Goal: Communication & Community: Participate in discussion

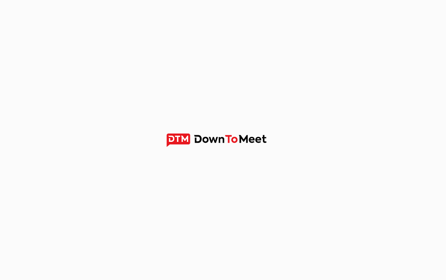
click at [242, 137] on img at bounding box center [223, 139] width 114 height 13
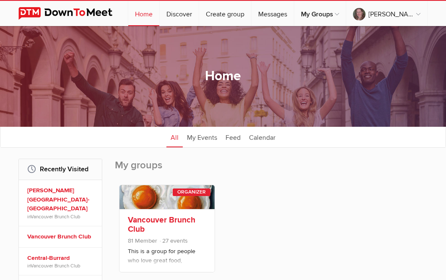
click at [162, 218] on link "Vancouver Brunch Club" at bounding box center [162, 224] width 68 height 19
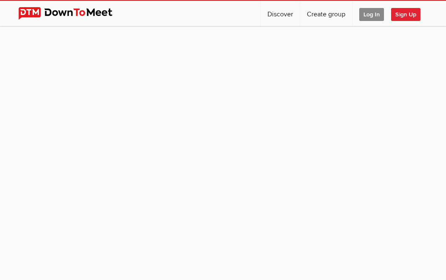
scroll to position [76, 0]
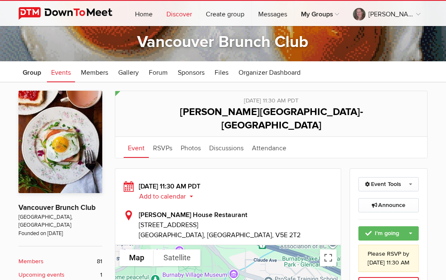
click at [187, 13] on link "Discover" at bounding box center [179, 13] width 39 height 25
select select "null"
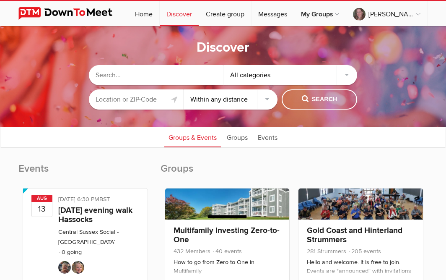
click at [131, 99] on input "text" at bounding box center [136, 99] width 94 height 20
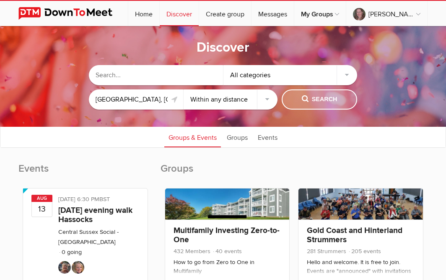
click at [307, 100] on span "Search" at bounding box center [320, 99] width 36 height 9
click at [325, 98] on span "Search" at bounding box center [320, 99] width 36 height 9
click at [313, 97] on span "Search" at bounding box center [320, 99] width 36 height 9
click at [331, 96] on span "Search" at bounding box center [320, 99] width 36 height 9
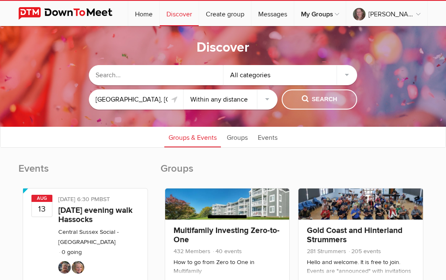
click at [322, 96] on span "Search" at bounding box center [320, 99] width 36 height 9
click at [245, 135] on link "Groups" at bounding box center [237, 136] width 29 height 21
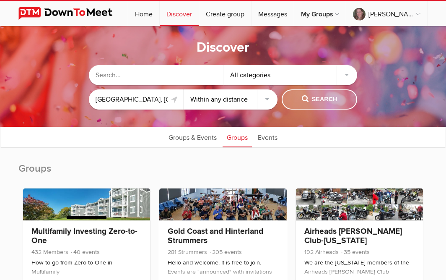
click at [325, 95] on button "Search" at bounding box center [319, 99] width 75 height 20
click at [177, 96] on link at bounding box center [175, 99] width 10 height 10
type input "[GEOGRAPHIC_DATA], [GEOGRAPHIC_DATA], [GEOGRAPHIC_DATA]"
click at [173, 98] on link at bounding box center [175, 99] width 10 height 10
click at [184, 89] on select "Within 10 miles Within 25 miles Within 50 miles Within 100 miles Within any dis…" at bounding box center [231, 99] width 94 height 20
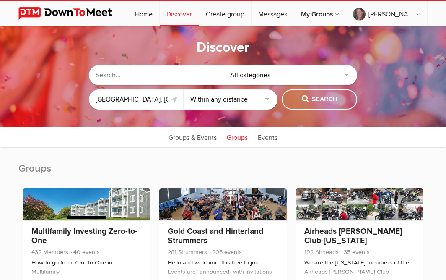
select select "10"
click option "Within 10 miles" at bounding box center [0, 0] width 0 height 0
click at [326, 98] on span "Search" at bounding box center [320, 99] width 36 height 9
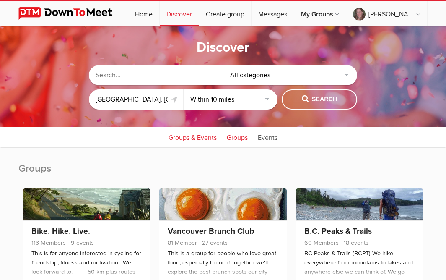
click at [186, 138] on link "Groups & Events" at bounding box center [192, 136] width 57 height 21
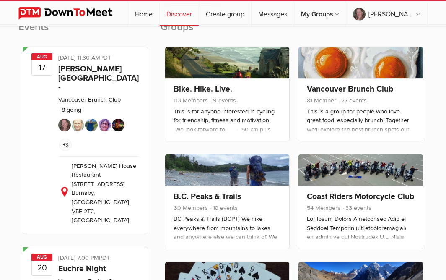
scroll to position [128, 0]
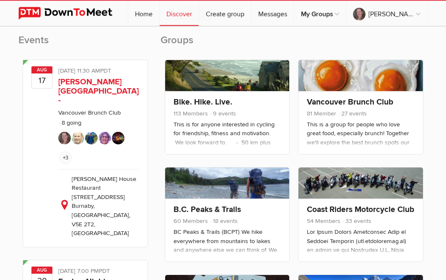
click at [114, 81] on link "[PERSON_NAME][GEOGRAPHIC_DATA]-[GEOGRAPHIC_DATA]" at bounding box center [98, 96] width 81 height 38
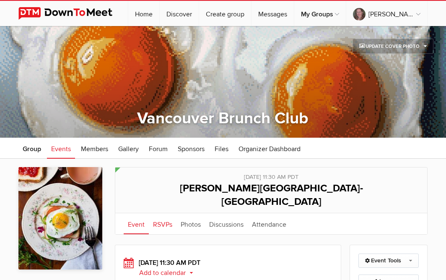
click at [161, 213] on link "RSVPs" at bounding box center [163, 223] width 28 height 21
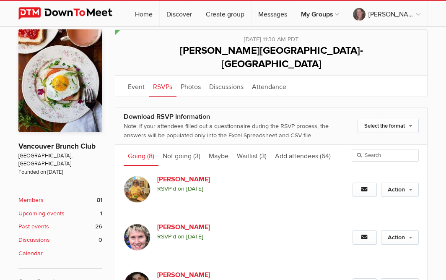
scroll to position [139, 0]
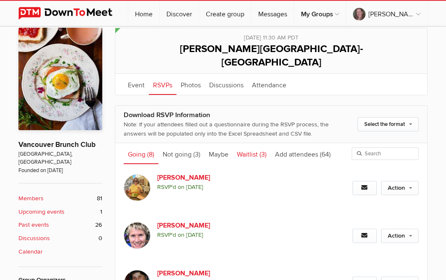
click at [248, 143] on link "Waitlist (3)" at bounding box center [252, 153] width 38 height 21
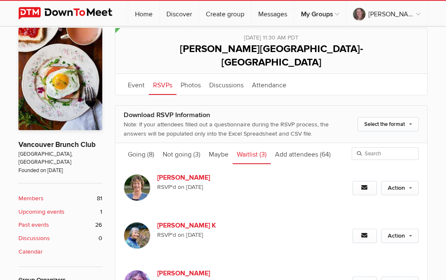
click at [414, 40] on h1 "[PERSON_NAME][GEOGRAPHIC_DATA]-[GEOGRAPHIC_DATA]" at bounding box center [271, 55] width 295 height 35
